Goal: Browse casually

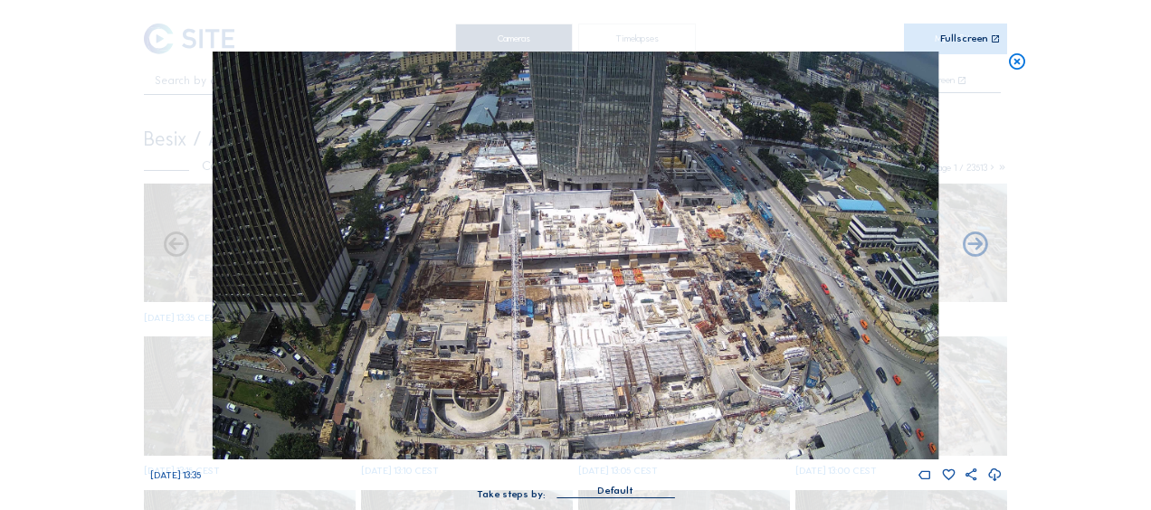
drag, startPoint x: 1020, startPoint y: 62, endPoint x: 546, endPoint y: 70, distance: 474.2
click at [1019, 62] on icon at bounding box center [1017, 62] width 20 height 21
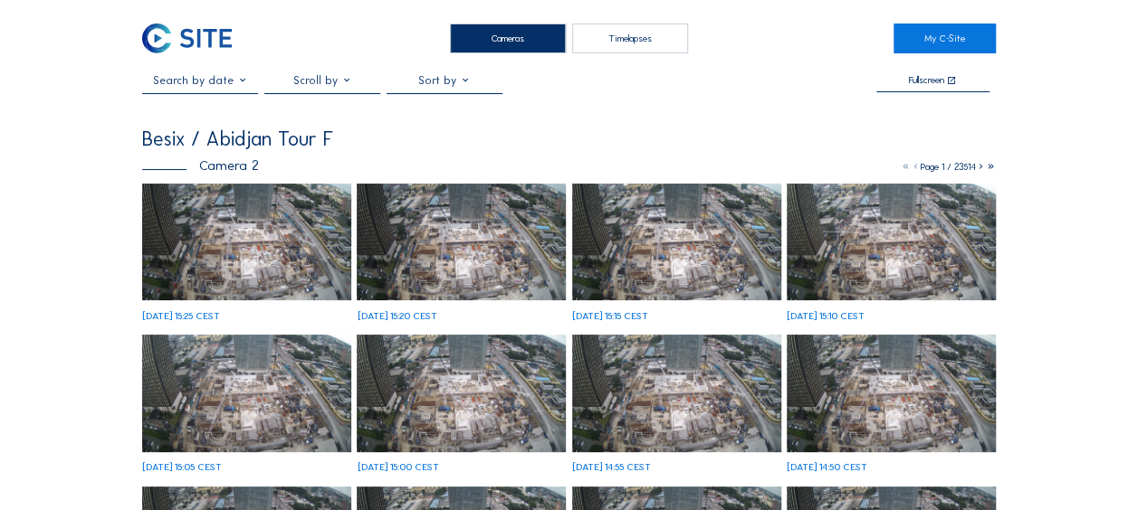
click at [237, 224] on img at bounding box center [246, 243] width 209 height 118
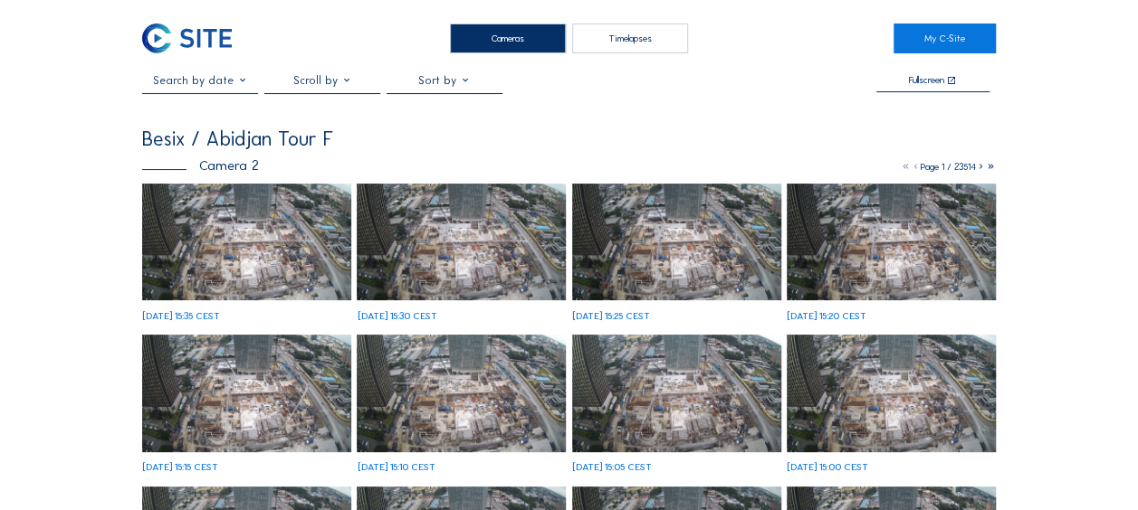
click at [183, 248] on img at bounding box center [246, 243] width 209 height 118
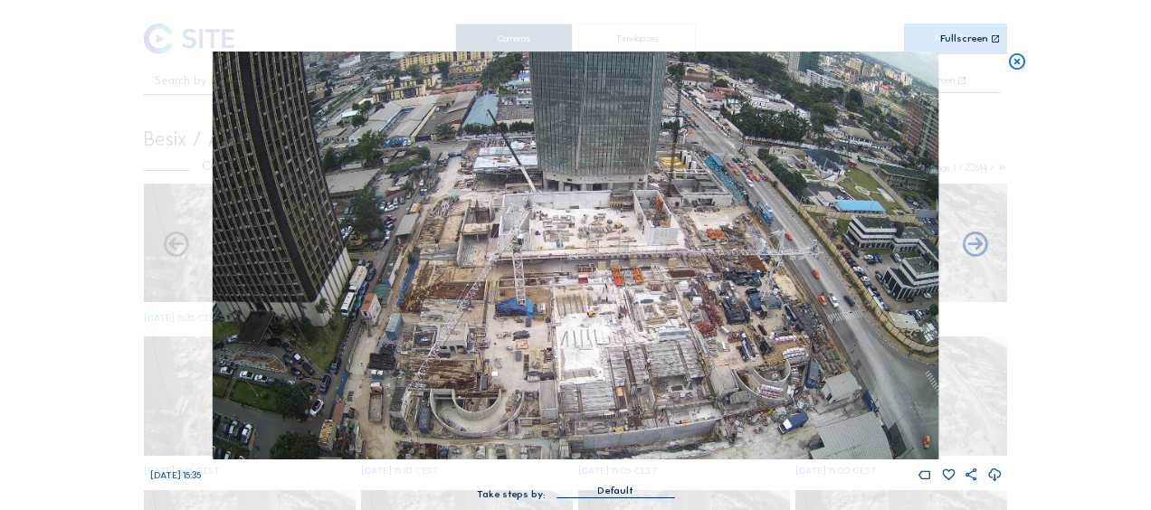
click at [1010, 69] on icon at bounding box center [1017, 62] width 20 height 21
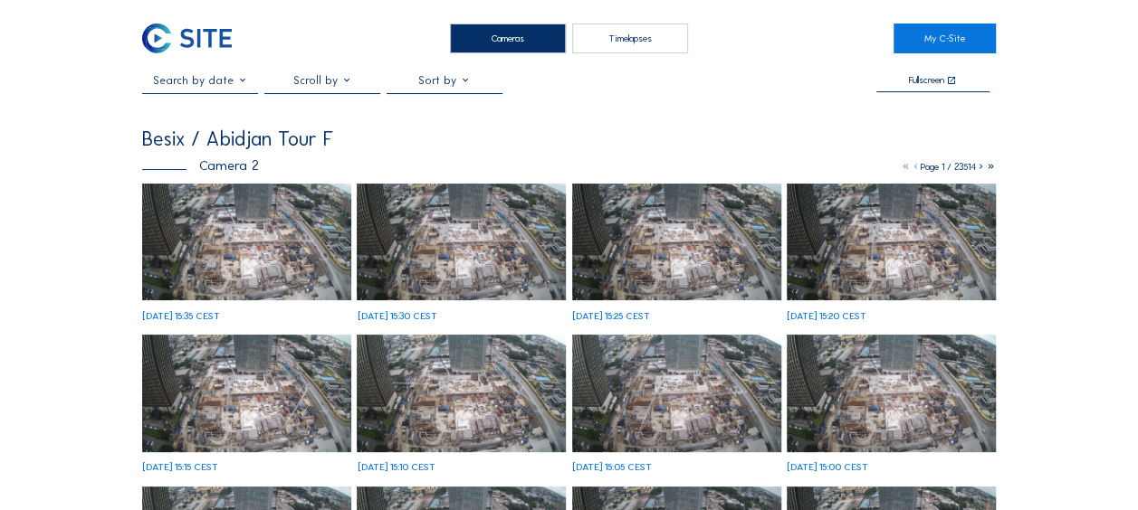
click at [185, 248] on img at bounding box center [246, 243] width 209 height 118
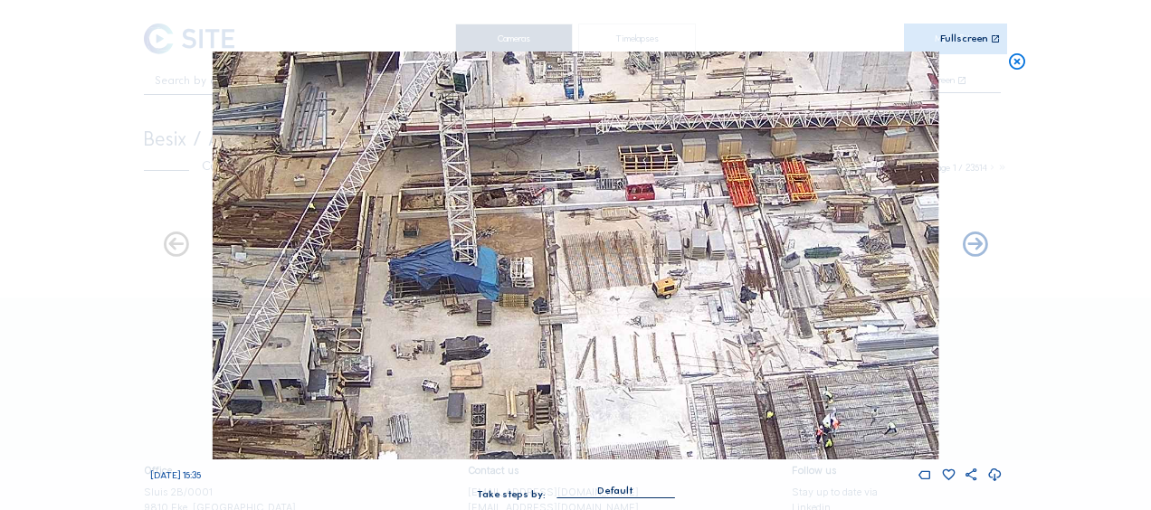
drag, startPoint x: 684, startPoint y: 262, endPoint x: 396, endPoint y: 347, distance: 300.1
click at [396, 347] on img at bounding box center [576, 256] width 726 height 408
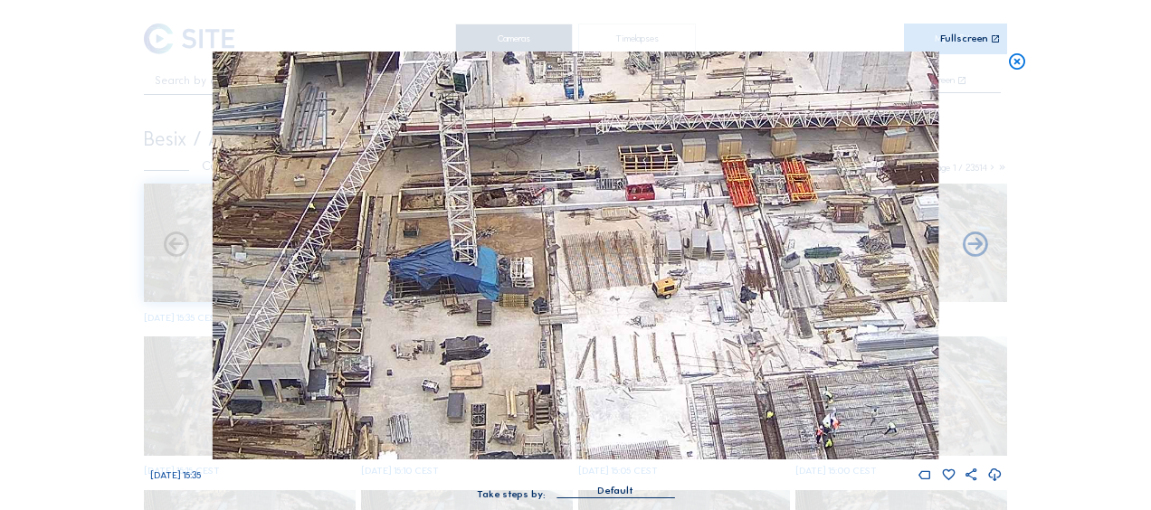
click at [1017, 63] on icon at bounding box center [1017, 62] width 20 height 21
